Goal: Transaction & Acquisition: Obtain resource

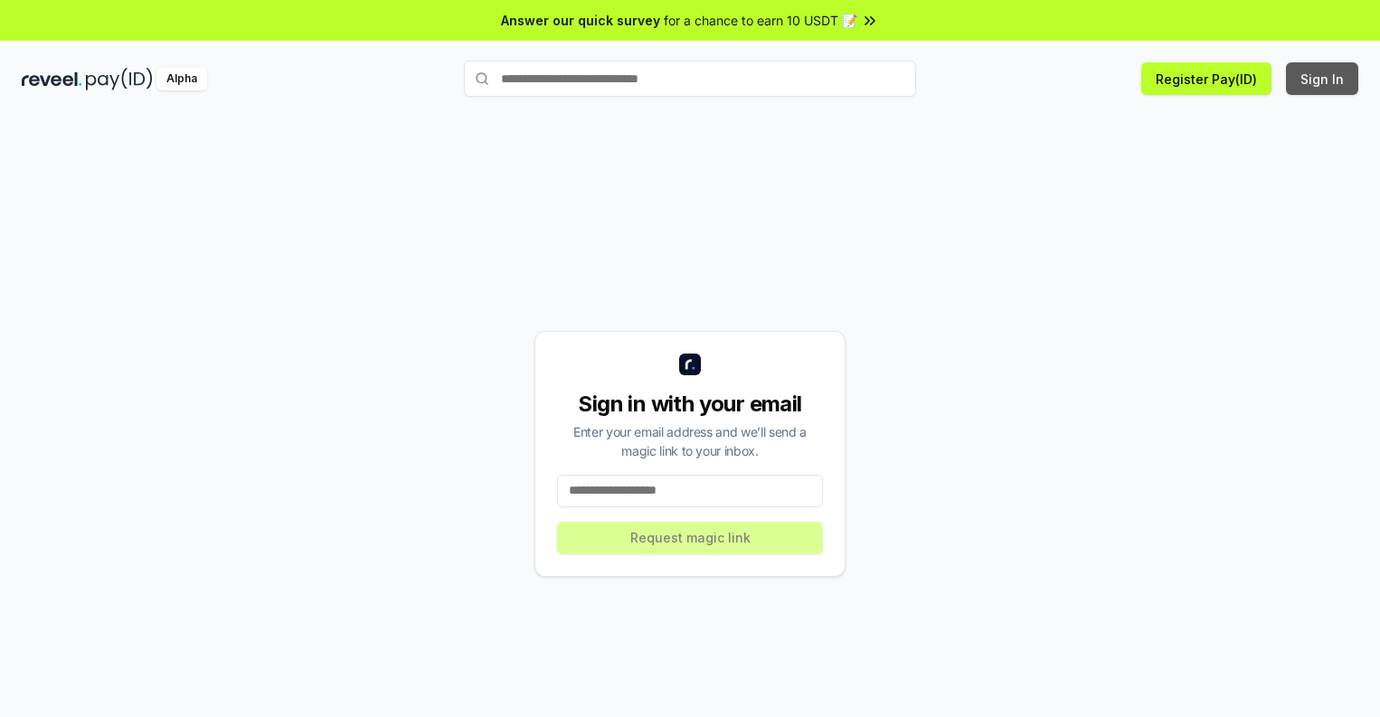
click at [1323, 79] on button "Sign In" at bounding box center [1322, 78] width 72 height 33
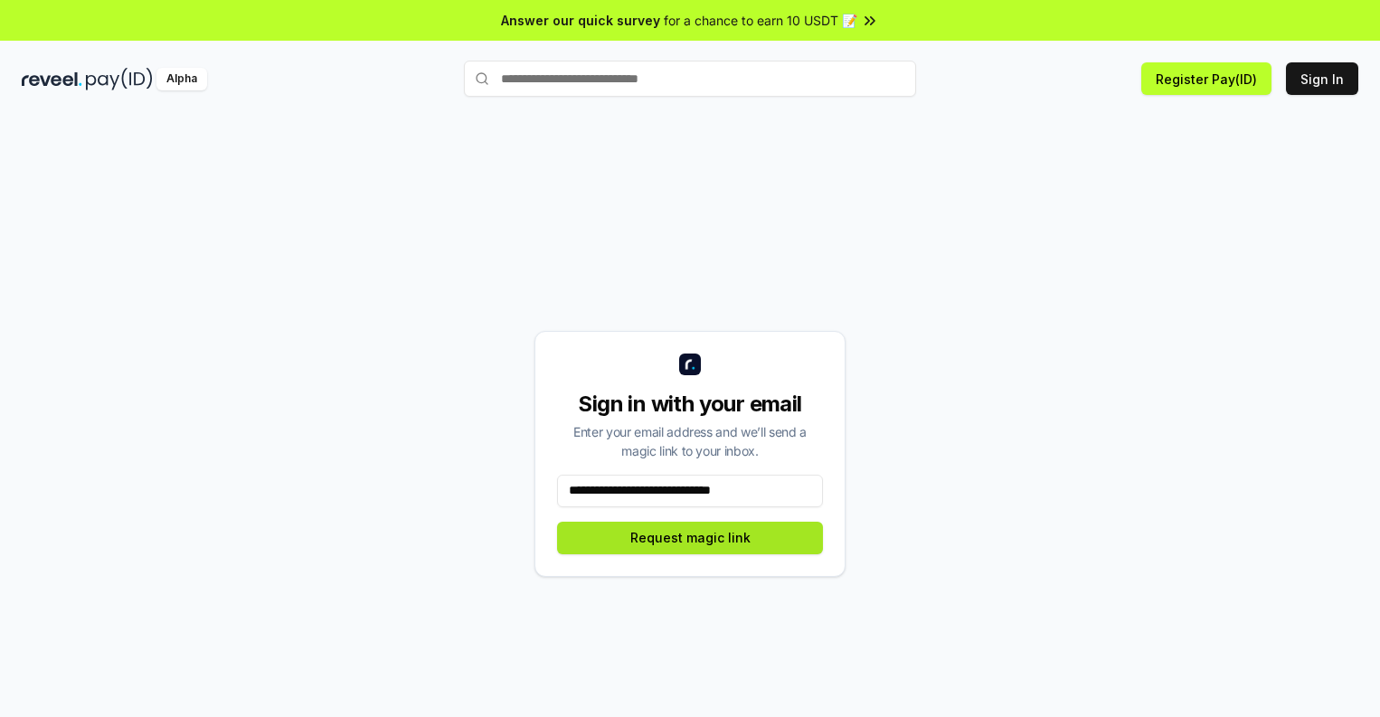
type input "**********"
click at [690, 537] on button "Request magic link" at bounding box center [690, 538] width 266 height 33
